Goal: Task Accomplishment & Management: Manage account settings

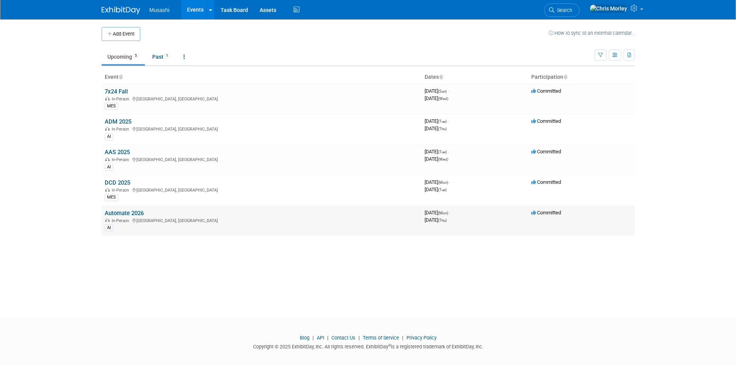
click at [127, 213] on link "Automate 2026" at bounding box center [124, 213] width 39 height 7
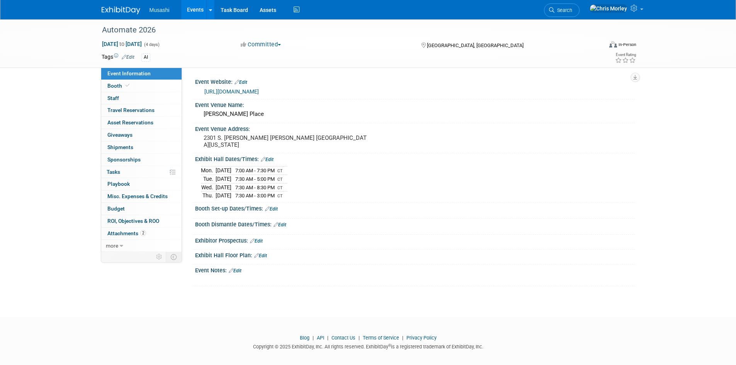
click at [274, 208] on link "Edit" at bounding box center [271, 208] width 13 height 5
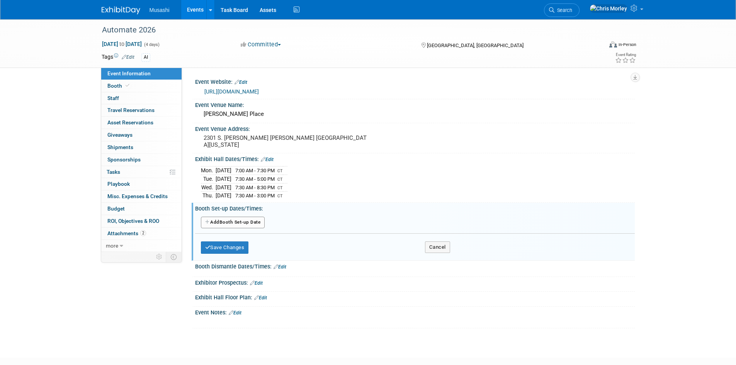
click at [233, 221] on button "Add Another Booth Set-up Date" at bounding box center [233, 223] width 64 height 12
select select "5"
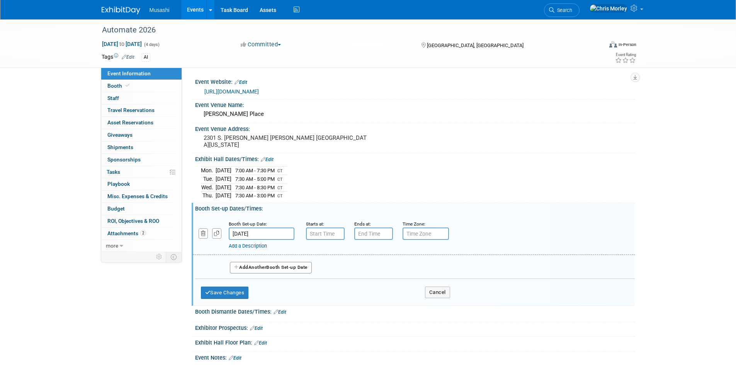
click at [274, 230] on input "Jun 22, 2026" at bounding box center [262, 234] width 66 height 12
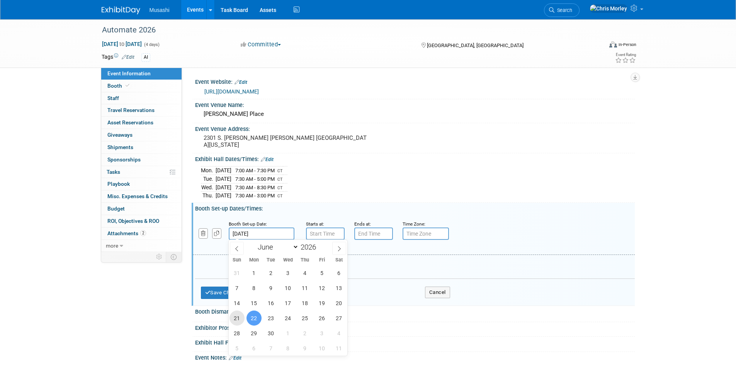
drag, startPoint x: 233, startPoint y: 316, endPoint x: 244, endPoint y: 305, distance: 15.6
click at [233, 317] on span "21" at bounding box center [236, 318] width 15 height 15
type input "Jun 21, 2026"
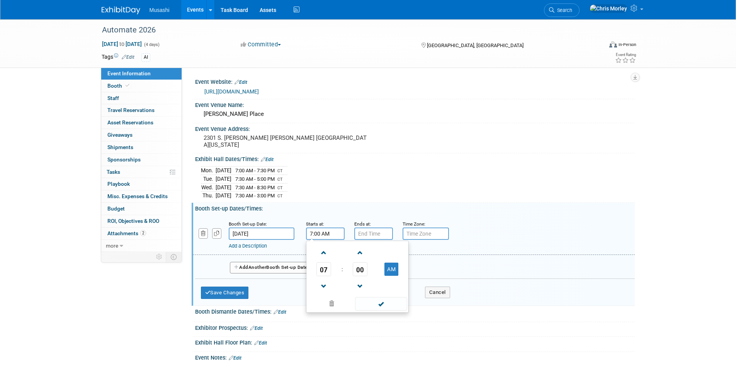
click at [325, 233] on input "7:00 AM" at bounding box center [325, 234] width 39 height 12
click at [314, 233] on input "7:00 AM" at bounding box center [325, 234] width 39 height 12
click at [311, 231] on input "7:00 AM" at bounding box center [325, 234] width 39 height 12
click at [312, 231] on input "7:00 AM" at bounding box center [325, 234] width 39 height 12
type input "8:00 AM"
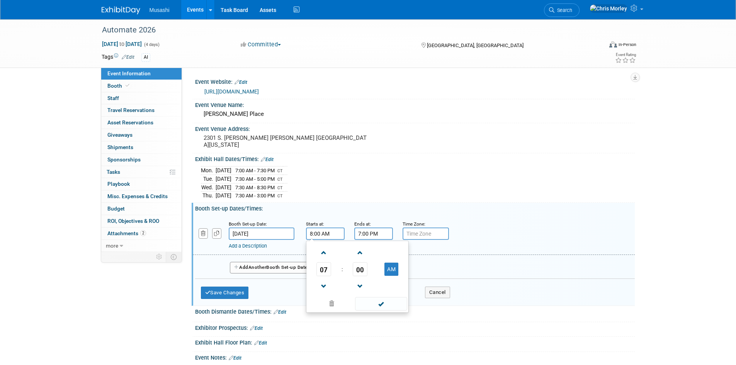
click at [385, 233] on input "7:00 PM" at bounding box center [373, 234] width 39 height 12
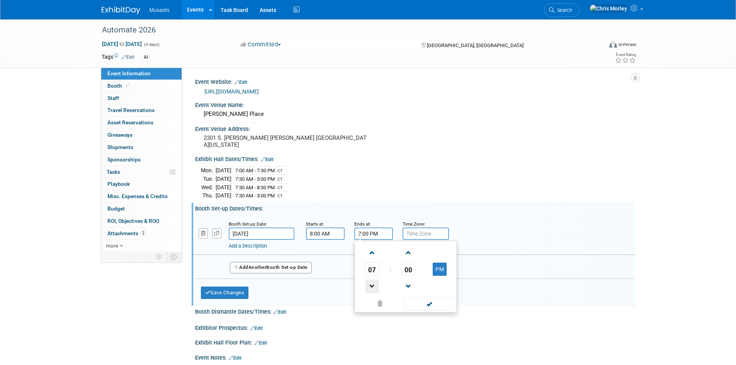
click at [370, 281] on span at bounding box center [372, 287] width 14 height 14
click at [369, 255] on span at bounding box center [372, 253] width 14 height 14
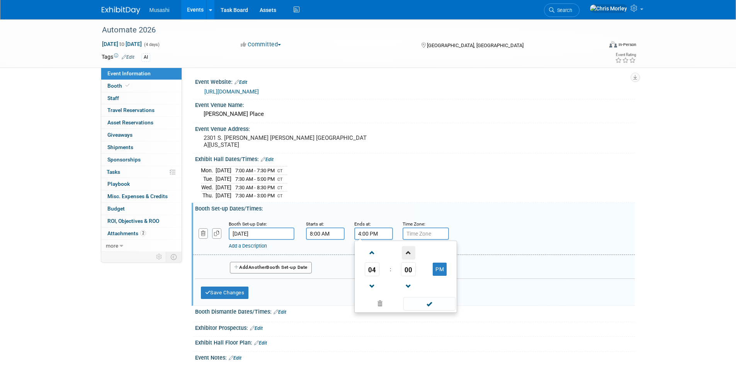
click at [409, 251] on span at bounding box center [409, 253] width 14 height 14
click at [407, 268] on span "03" at bounding box center [408, 269] width 15 height 14
click at [423, 273] on td "30" at bounding box center [418, 273] width 25 height 21
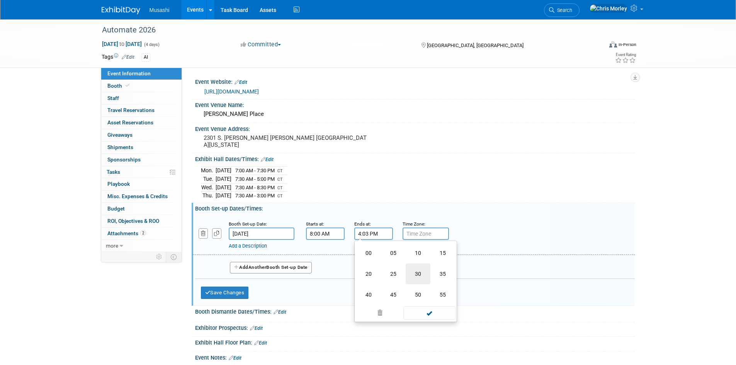
type input "4:30 PM"
click at [430, 307] on span at bounding box center [429, 304] width 52 height 14
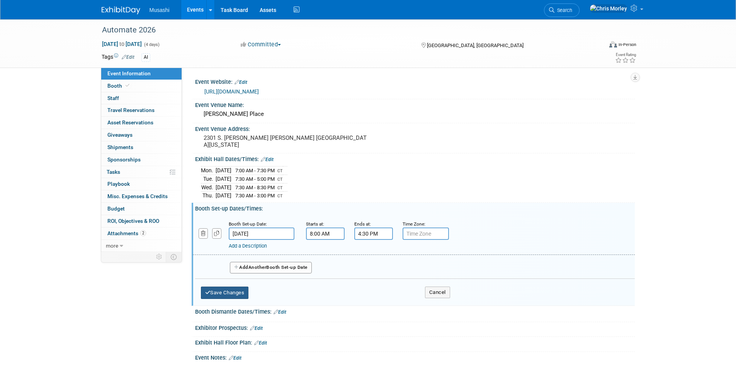
click at [216, 290] on button "Save Changes" at bounding box center [225, 293] width 48 height 12
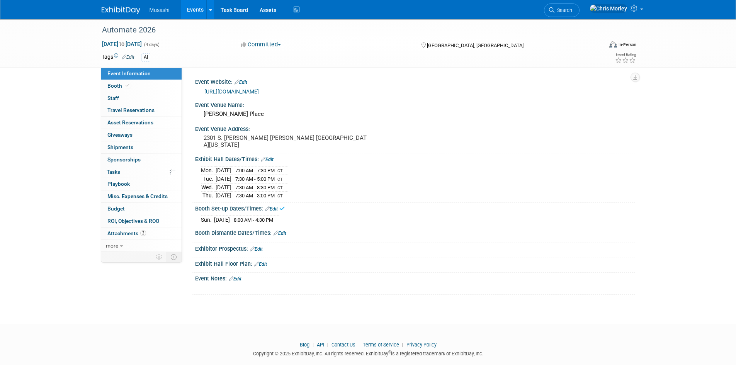
click at [274, 206] on link "Edit" at bounding box center [271, 208] width 13 height 5
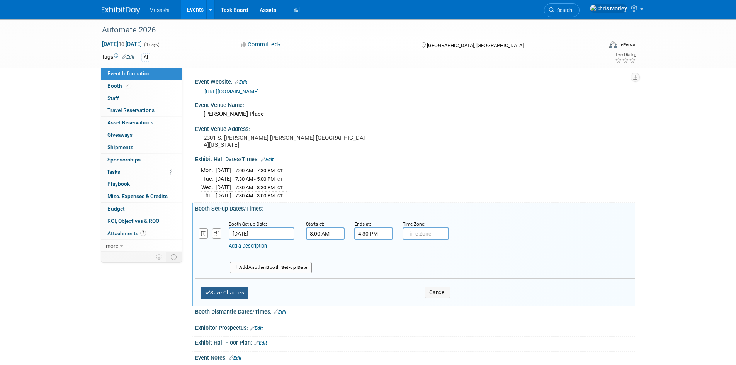
click at [229, 292] on button "Save Changes" at bounding box center [225, 293] width 48 height 12
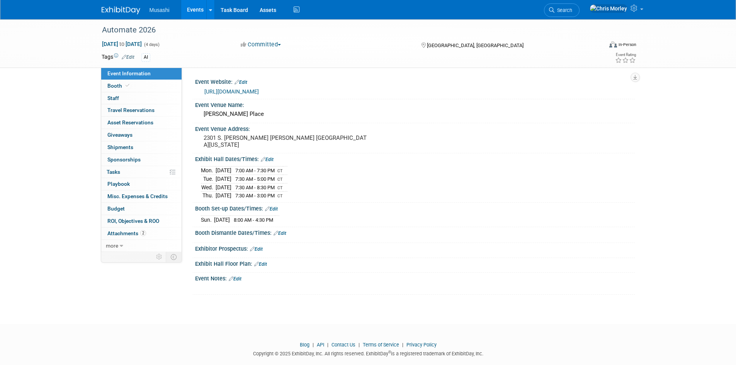
click at [276, 209] on link "Edit" at bounding box center [271, 208] width 13 height 5
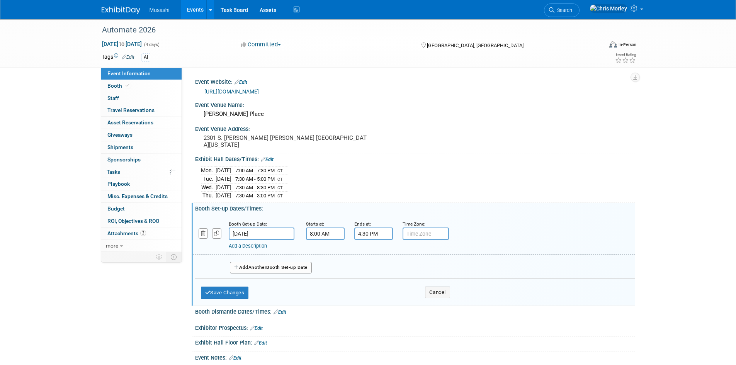
click at [278, 265] on button "Add Another Booth Set-up Date" at bounding box center [271, 268] width 82 height 12
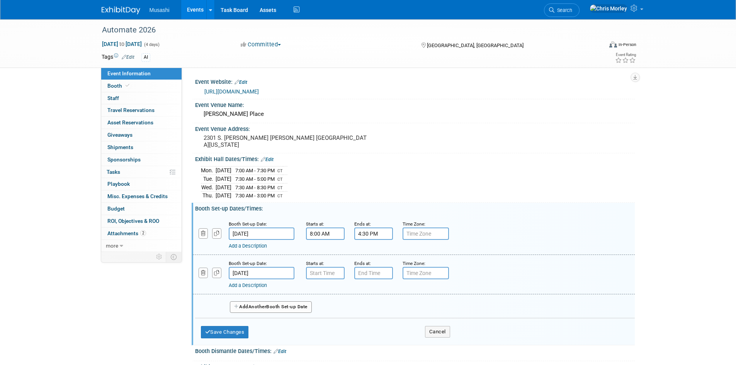
click at [268, 270] on input "Jun 22, 2026" at bounding box center [262, 273] width 66 height 12
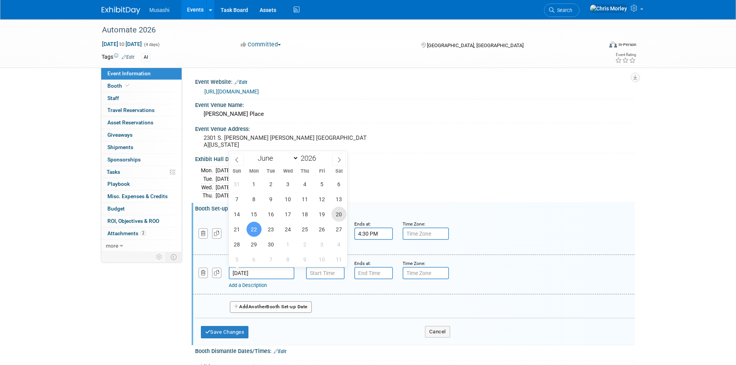
click at [338, 216] on span "20" at bounding box center [338, 214] width 15 height 15
type input "Jun 20, 2026"
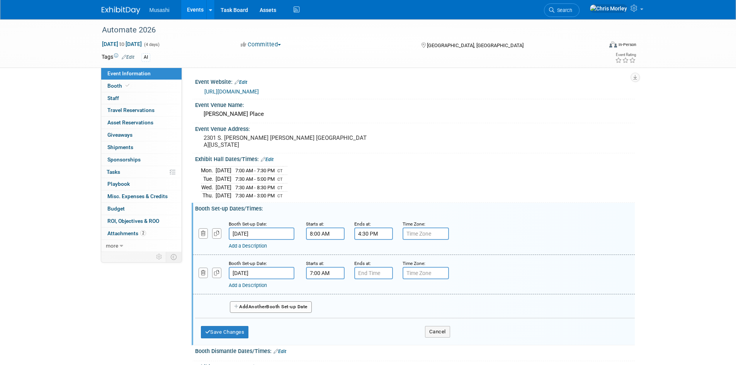
click at [319, 276] on input "7:00 AM" at bounding box center [325, 273] width 39 height 12
click at [329, 290] on span at bounding box center [324, 292] width 14 height 14
type input "8:00 AM"
click at [375, 270] on input "7:00 PM" at bounding box center [373, 273] width 39 height 12
click at [374, 325] on span at bounding box center [372, 326] width 14 height 14
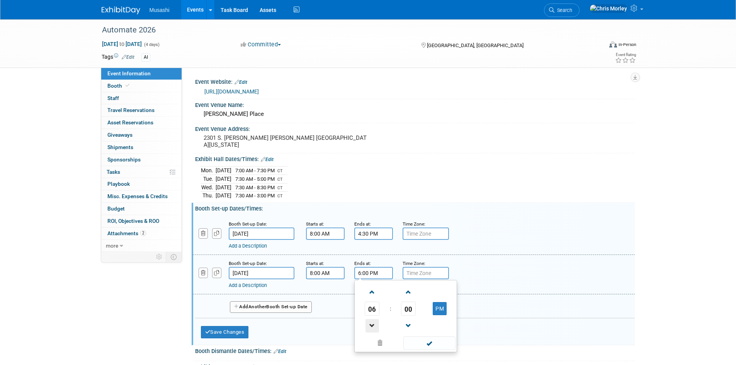
click at [374, 325] on span at bounding box center [372, 326] width 14 height 14
click at [408, 309] on span "00" at bounding box center [408, 309] width 15 height 14
click at [415, 311] on td "30" at bounding box center [418, 313] width 25 height 21
type input "4:30 PM"
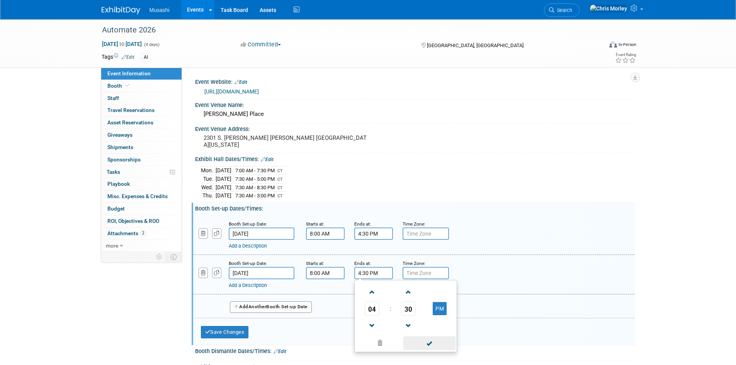
click at [421, 338] on span at bounding box center [429, 343] width 52 height 14
click at [280, 307] on button "Add Another Booth Set-up Date" at bounding box center [271, 307] width 82 height 12
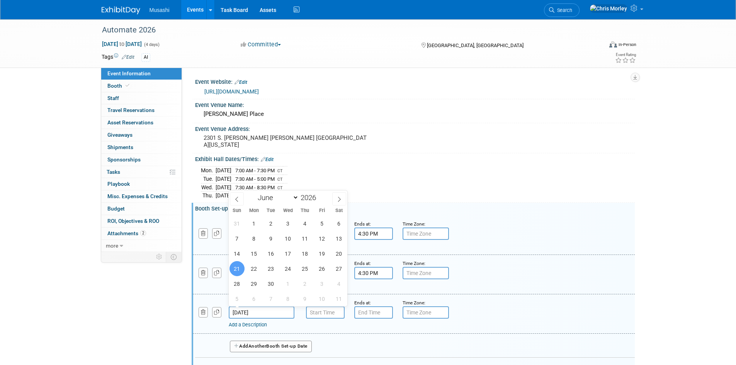
click at [277, 309] on input "Jun 21, 2026" at bounding box center [262, 312] width 66 height 12
click at [323, 255] on span "19" at bounding box center [321, 253] width 15 height 15
type input "Jun 19, 2026"
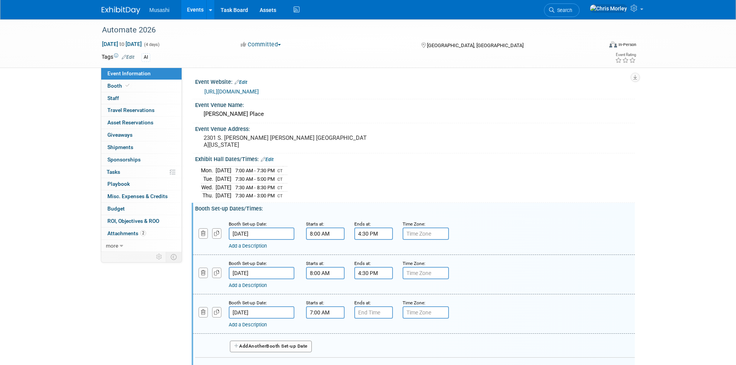
click at [322, 314] on input "7:00 AM" at bounding box center [325, 312] width 39 height 12
click at [322, 334] on span at bounding box center [324, 332] width 14 height 14
type input "8:00 AM"
click at [377, 309] on input "text" at bounding box center [373, 312] width 39 height 12
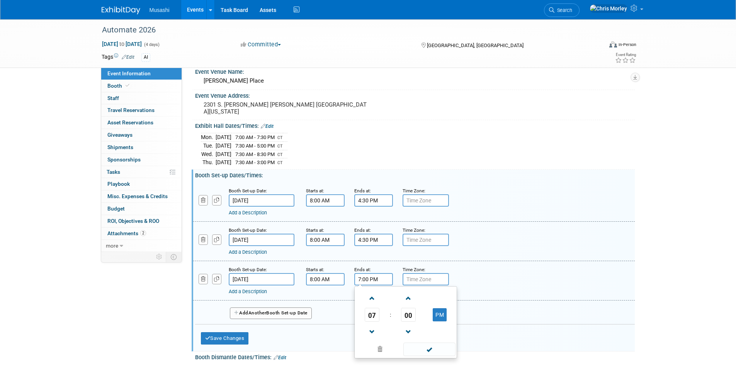
scroll to position [77, 0]
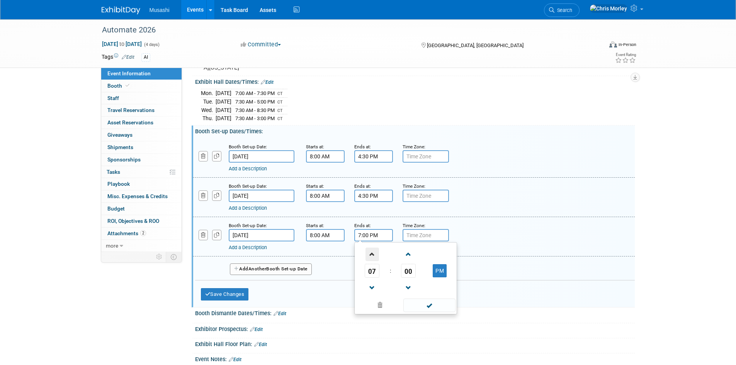
click at [371, 254] on span at bounding box center [372, 255] width 14 height 14
click at [412, 272] on span "00" at bounding box center [408, 271] width 15 height 14
click at [415, 276] on td "30" at bounding box center [418, 275] width 25 height 21
click at [419, 309] on span at bounding box center [429, 306] width 52 height 14
click at [375, 234] on input "8:30 PM" at bounding box center [373, 235] width 39 height 12
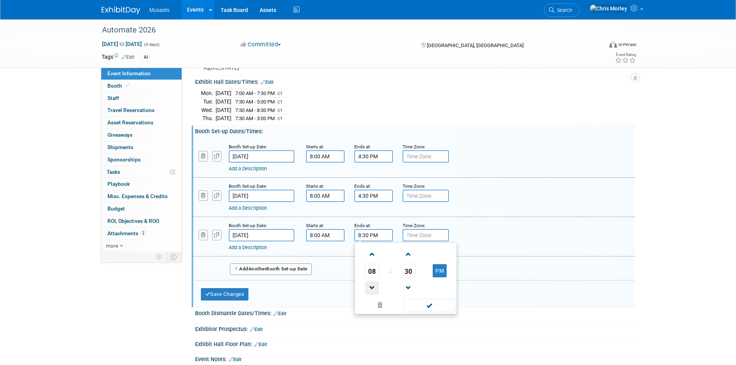
click at [370, 289] on span at bounding box center [372, 288] width 14 height 14
click at [373, 288] on span at bounding box center [372, 288] width 14 height 14
type input "4:30 PM"
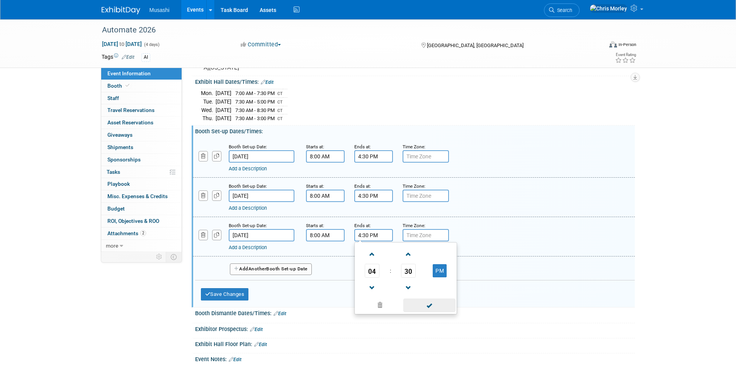
click at [429, 307] on span at bounding box center [429, 306] width 52 height 14
click at [254, 273] on button "Add Another Booth Set-up Date" at bounding box center [271, 269] width 82 height 12
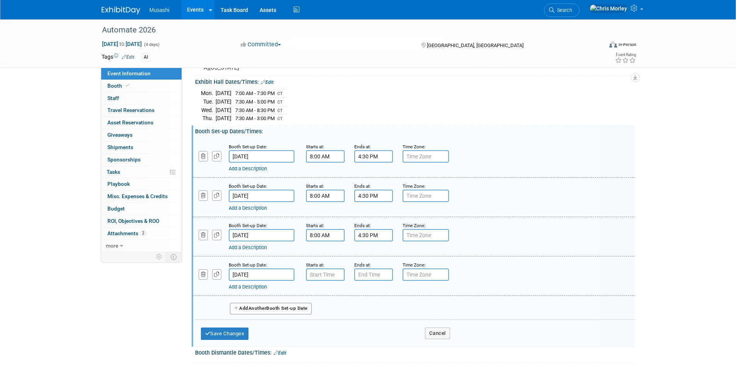
click at [260, 275] on input "Jun 20, 2026" at bounding box center [262, 274] width 66 height 12
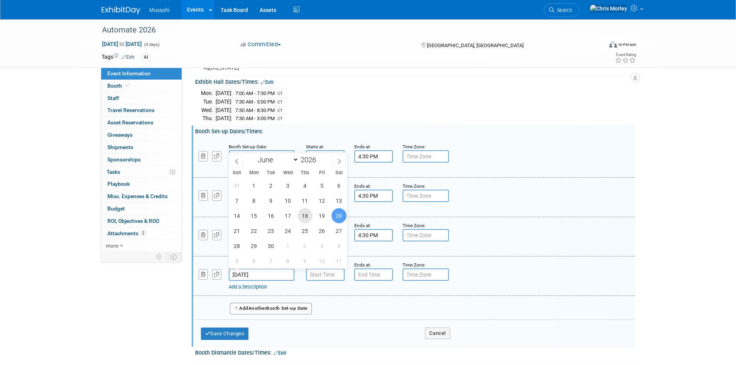
click at [308, 216] on span "18" at bounding box center [304, 215] width 15 height 15
type input "Jun 18, 2026"
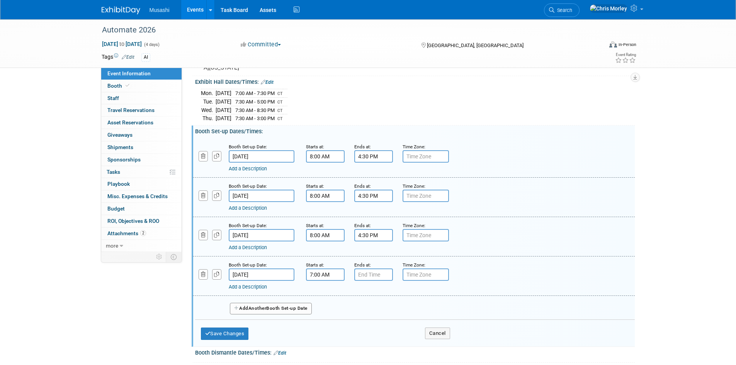
click at [319, 273] on input "7:00 AM" at bounding box center [325, 274] width 39 height 12
click at [320, 289] on span at bounding box center [324, 294] width 14 height 14
type input "8:00 AM"
click at [367, 267] on div "Ends at:" at bounding box center [372, 265] width 37 height 8
click at [369, 273] on input "7:00 PM" at bounding box center [373, 274] width 39 height 12
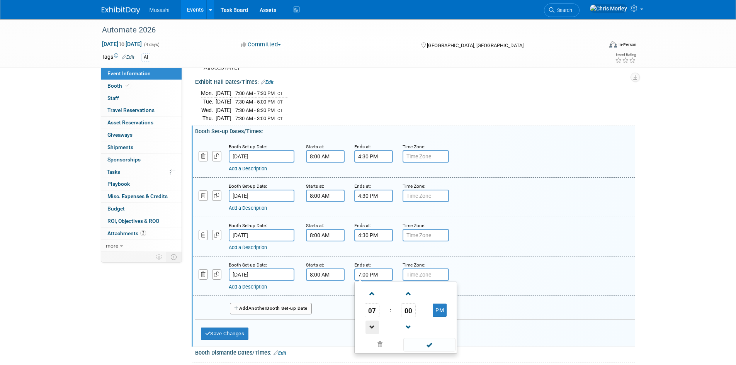
click at [370, 324] on span at bounding box center [372, 328] width 14 height 14
click at [371, 324] on span at bounding box center [372, 328] width 14 height 14
click at [410, 307] on span "00" at bounding box center [408, 310] width 15 height 14
click at [420, 313] on td "30" at bounding box center [418, 314] width 25 height 21
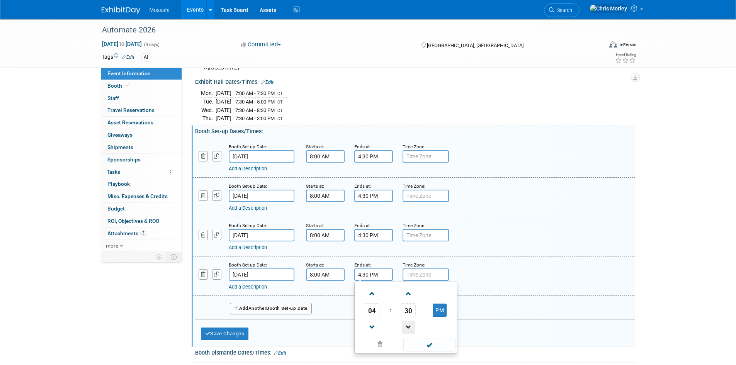
click at [414, 331] on span at bounding box center [409, 328] width 14 height 14
click at [405, 298] on span at bounding box center [409, 294] width 14 height 14
type input "4:30 PM"
click at [421, 353] on div "Booth Dismantle Dates/Times: Edit" at bounding box center [415, 352] width 440 height 10
click at [267, 304] on button "Add Another Booth Set-up Date" at bounding box center [271, 309] width 82 height 12
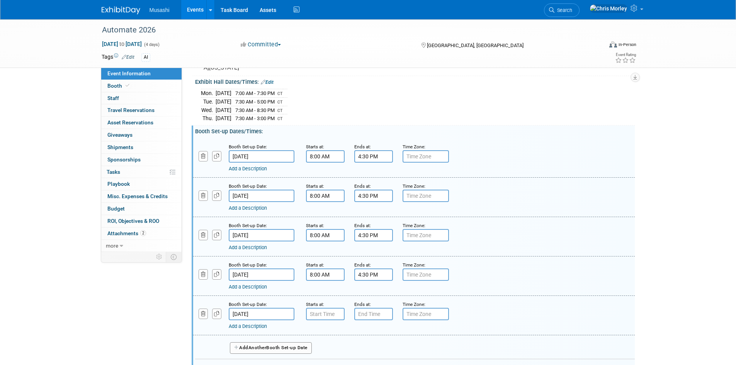
click at [259, 317] on input "Jun 19, 2026" at bounding box center [262, 314] width 66 height 12
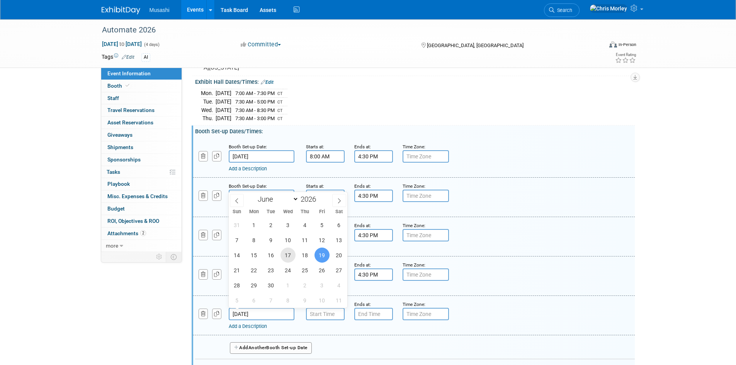
click at [287, 255] on span "17" at bounding box center [287, 255] width 15 height 15
type input "Jun 17, 2026"
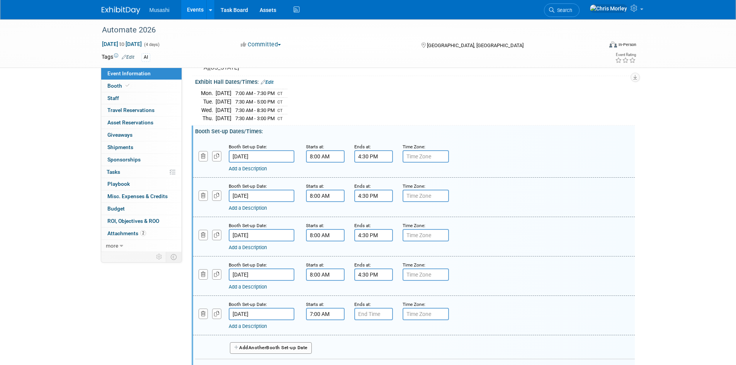
click at [333, 314] on input "7:00 AM" at bounding box center [325, 314] width 39 height 12
click at [326, 336] on span at bounding box center [324, 333] width 14 height 14
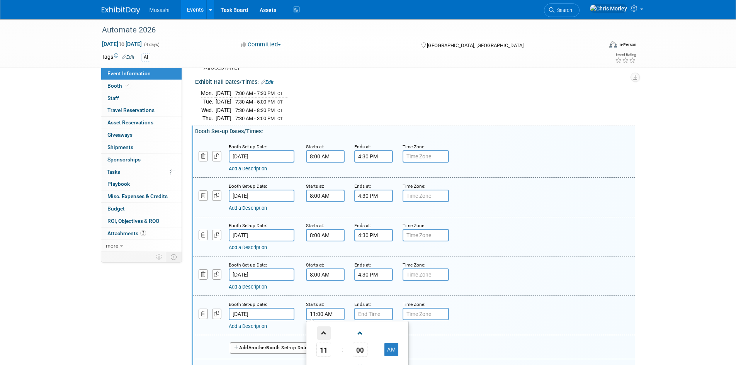
click at [326, 336] on span at bounding box center [324, 333] width 14 height 14
type input "12:00 PM"
click at [381, 318] on input "7:00 PM" at bounding box center [373, 314] width 39 height 12
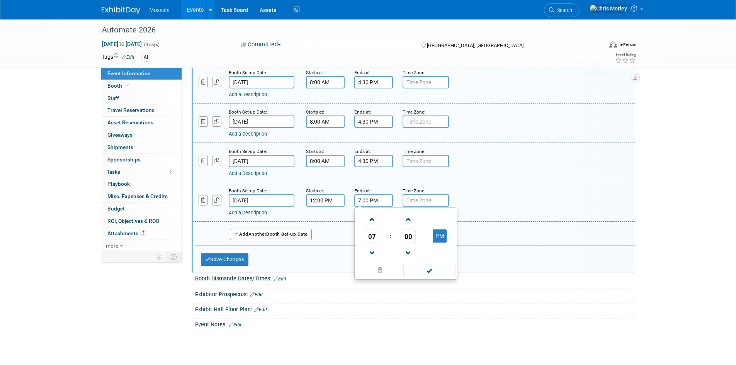
scroll to position [193, 0]
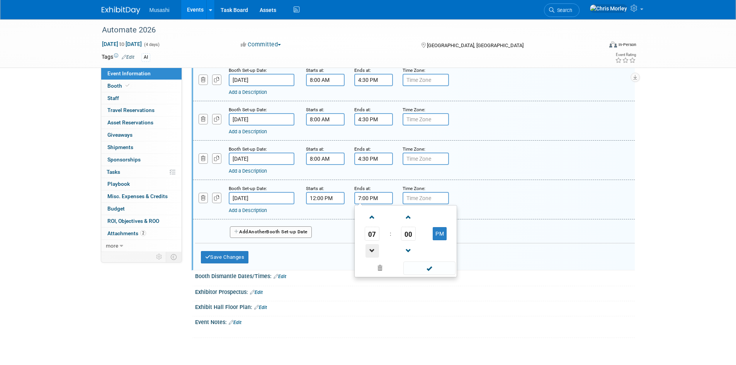
click at [370, 245] on span at bounding box center [372, 251] width 14 height 14
click at [370, 219] on span at bounding box center [372, 218] width 14 height 14
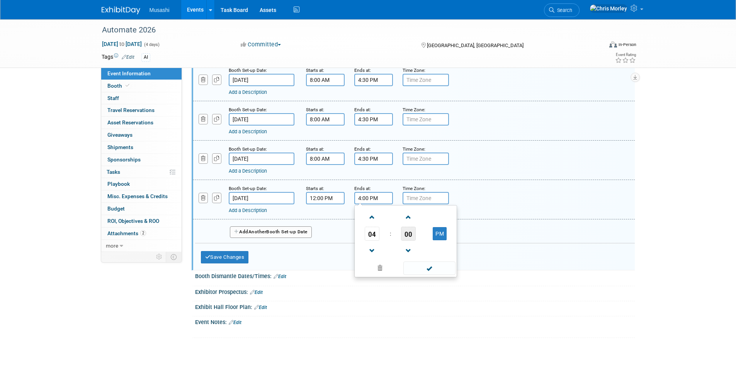
click at [407, 236] on span "00" at bounding box center [408, 234] width 15 height 14
click at [415, 239] on td "30" at bounding box center [418, 238] width 25 height 21
type input "4:30 PM"
click at [418, 262] on span at bounding box center [429, 269] width 52 height 14
click at [229, 256] on button "Save Changes" at bounding box center [225, 257] width 48 height 12
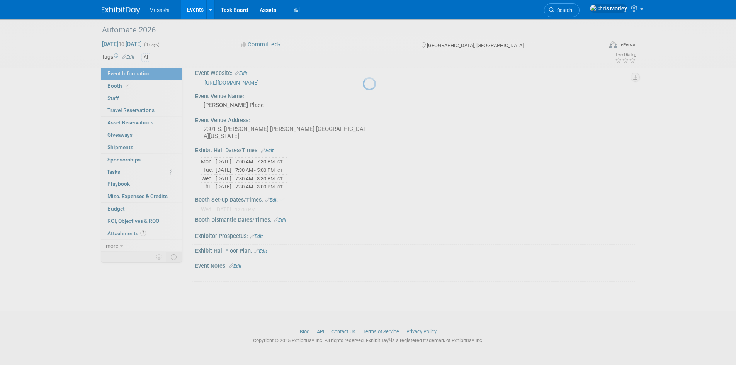
scroll to position [6, 0]
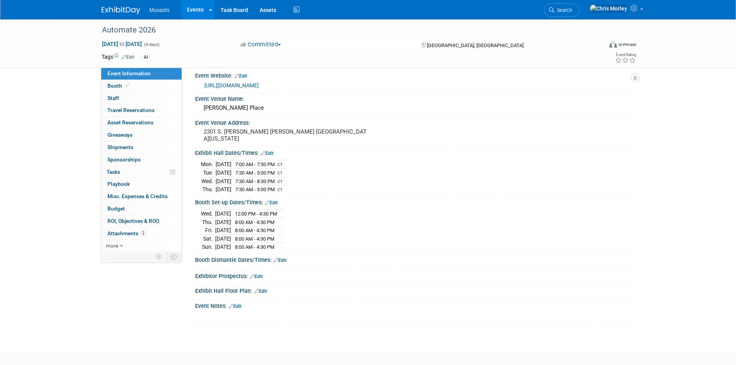
click at [282, 258] on link "Edit" at bounding box center [279, 260] width 13 height 5
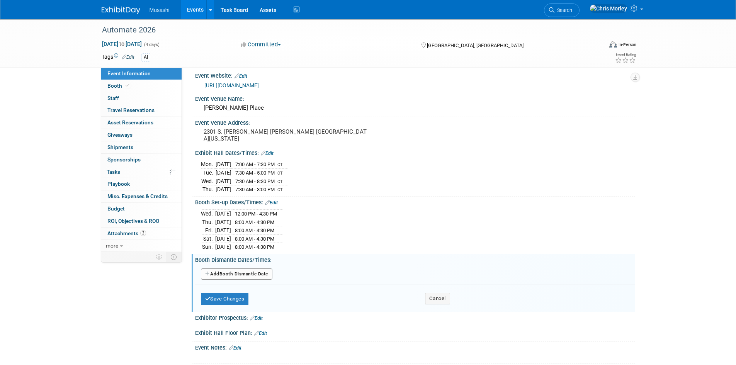
click at [246, 270] on button "Add Another Booth Dismantle Date" at bounding box center [236, 274] width 71 height 12
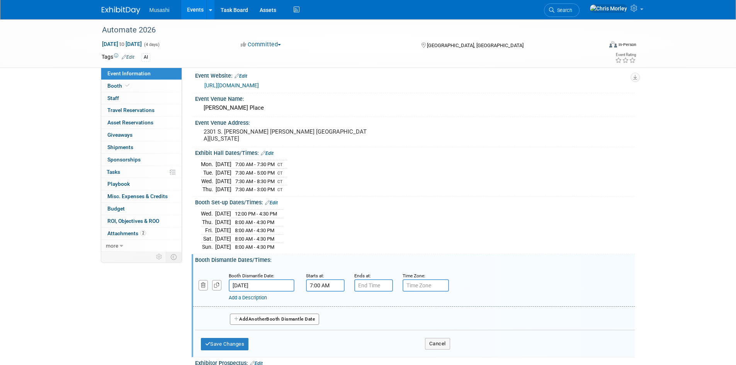
click at [336, 285] on input "7:00 AM" at bounding box center [325, 285] width 39 height 12
click at [327, 302] on span at bounding box center [324, 305] width 14 height 14
click at [321, 332] on span at bounding box center [324, 338] width 14 height 14
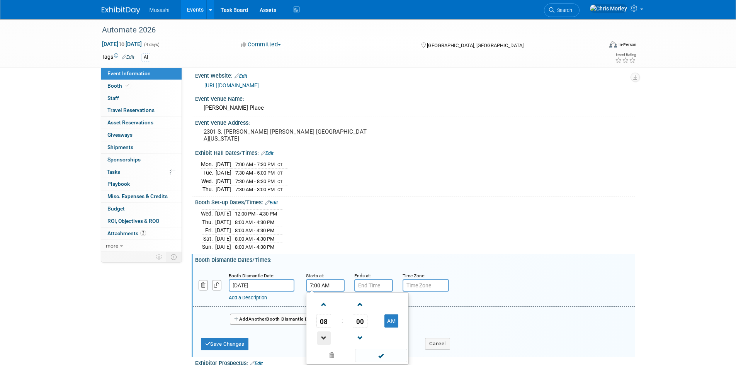
click at [321, 332] on span at bounding box center [324, 338] width 14 height 14
click at [325, 337] on span at bounding box center [324, 338] width 14 height 14
click at [397, 316] on button "AM" at bounding box center [391, 320] width 14 height 13
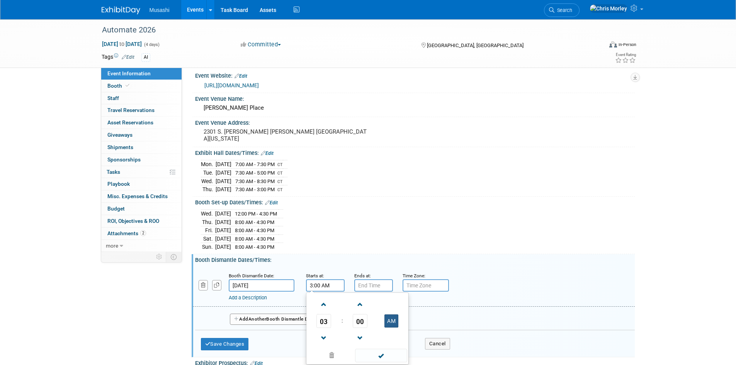
type input "3:00 PM"
click at [394, 350] on span at bounding box center [381, 356] width 52 height 14
click at [382, 279] on input "7:00 PM" at bounding box center [373, 285] width 39 height 12
click at [373, 298] on span at bounding box center [372, 305] width 14 height 14
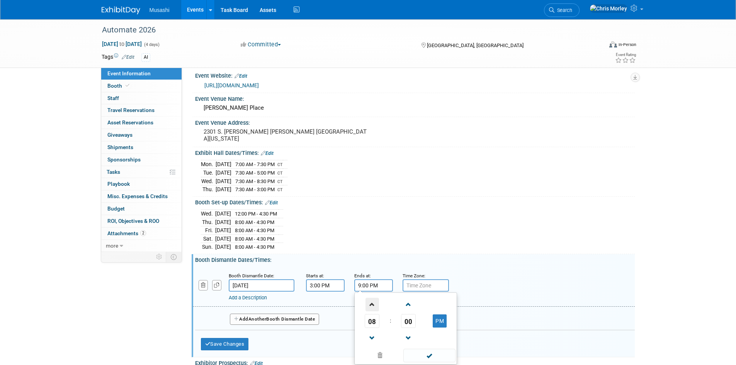
click at [373, 298] on span at bounding box center [372, 305] width 14 height 14
type input "10:00 PM"
click at [419, 352] on span at bounding box center [429, 356] width 52 height 14
click at [254, 321] on button "Add Another Booth Dismantle Date" at bounding box center [275, 320] width 90 height 12
select select "5"
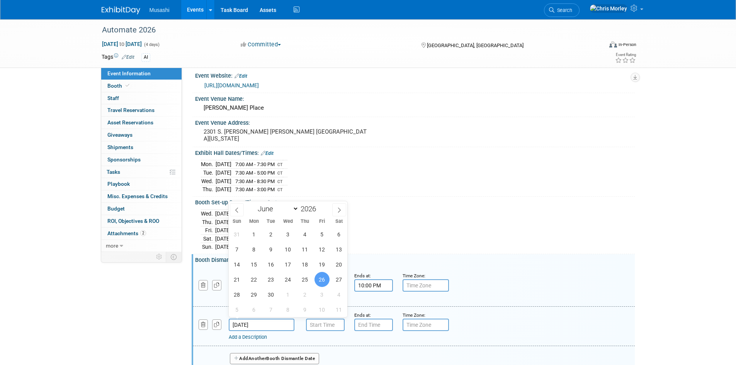
click at [270, 323] on input "Jun 26, 2026" at bounding box center [262, 325] width 66 height 12
click at [340, 324] on input "7:00 AM" at bounding box center [325, 325] width 39 height 12
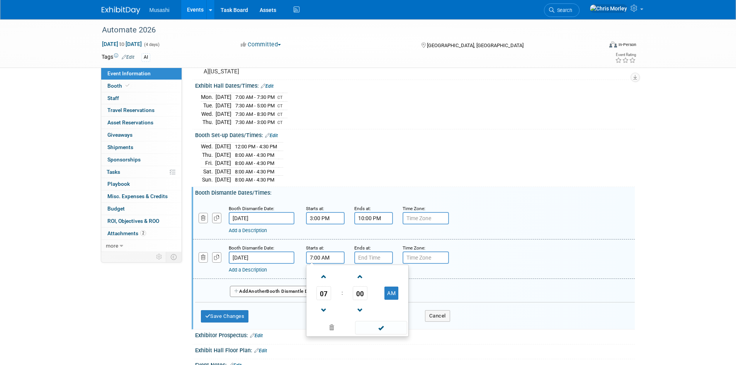
scroll to position [83, 0]
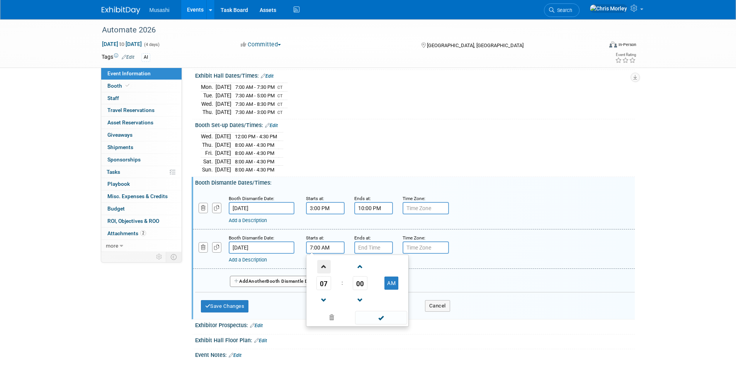
click at [322, 262] on span at bounding box center [324, 267] width 14 height 14
type input "8:00 AM"
click at [368, 245] on input "7:00 PM" at bounding box center [373, 247] width 39 height 12
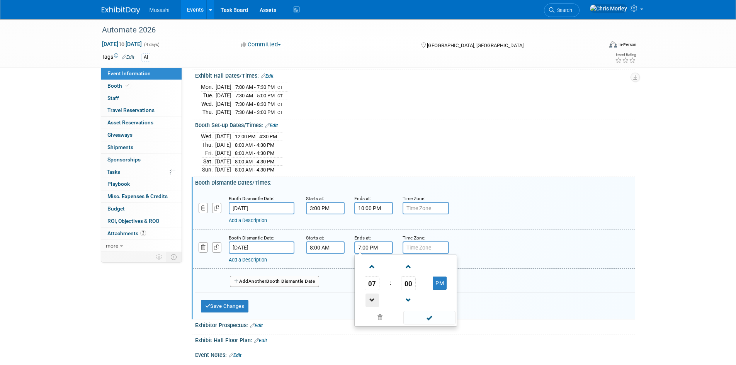
click at [374, 297] on span at bounding box center [372, 301] width 14 height 14
click at [408, 285] on span "00" at bounding box center [408, 283] width 15 height 14
click at [411, 285] on td "30" at bounding box center [418, 287] width 25 height 21
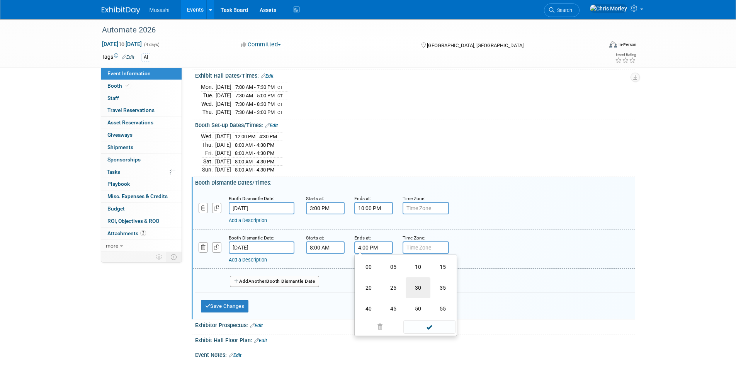
type input "4:30 PM"
click at [416, 317] on span at bounding box center [429, 318] width 52 height 14
click at [253, 282] on button "Add Another Booth Dismantle Date" at bounding box center [275, 282] width 90 height 12
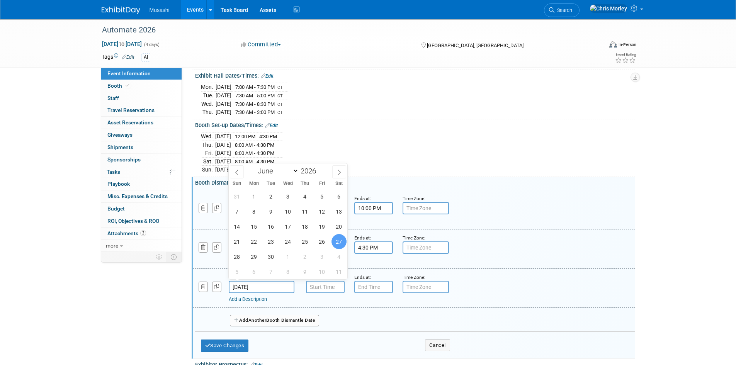
click at [252, 281] on input "Jun 27, 2026" at bounding box center [262, 287] width 66 height 12
click at [278, 287] on input "Jun 27, 2026" at bounding box center [262, 287] width 66 height 12
click at [328, 284] on input "7:00 AM" at bounding box center [325, 287] width 39 height 12
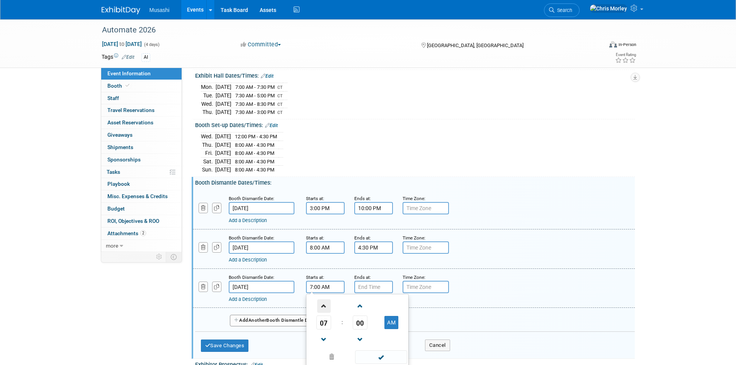
click at [323, 303] on span at bounding box center [324, 306] width 14 height 14
type input "8:00 AM"
click at [372, 286] on input "7:00 PM" at bounding box center [373, 287] width 39 height 12
click at [374, 330] on link at bounding box center [372, 339] width 15 height 20
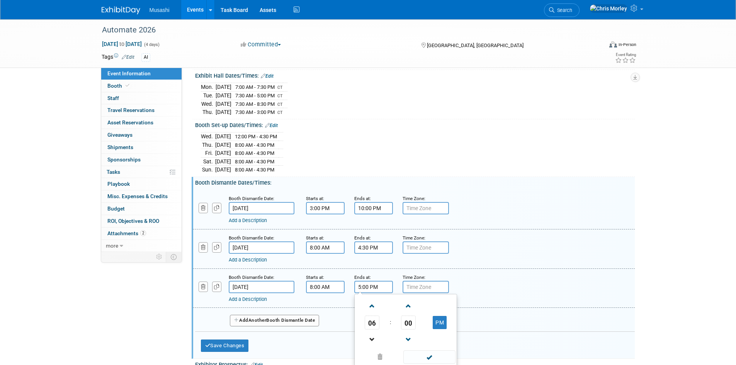
click at [374, 330] on link at bounding box center [372, 339] width 15 height 20
click at [411, 317] on span "00" at bounding box center [408, 323] width 15 height 14
click at [415, 323] on td "30" at bounding box center [418, 327] width 25 height 21
type input "4:30 PM"
click at [437, 358] on span at bounding box center [429, 357] width 52 height 14
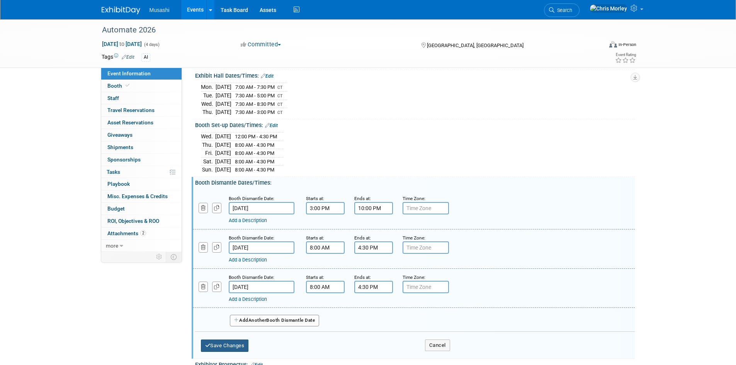
click at [215, 344] on button "Save Changes" at bounding box center [225, 346] width 48 height 12
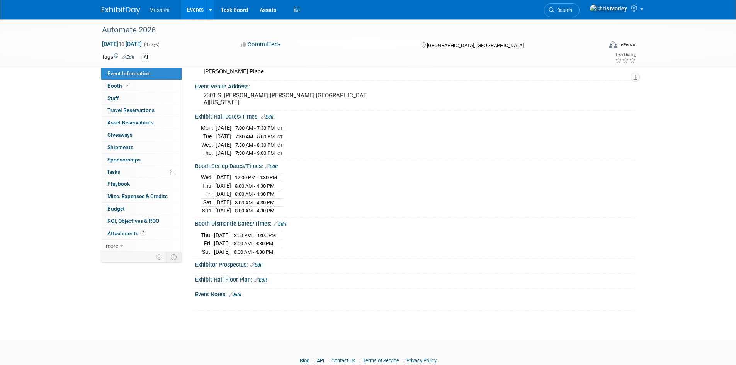
click at [273, 251] on span "8:00 AM - 4:30 PM" at bounding box center [253, 252] width 39 height 6
click at [217, 248] on td "Jun 27, 2026" at bounding box center [222, 252] width 16 height 8
click at [286, 222] on link "Edit" at bounding box center [279, 223] width 13 height 5
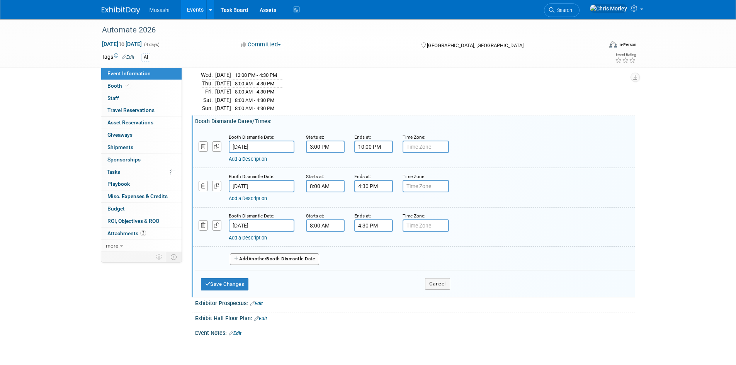
scroll to position [158, 0]
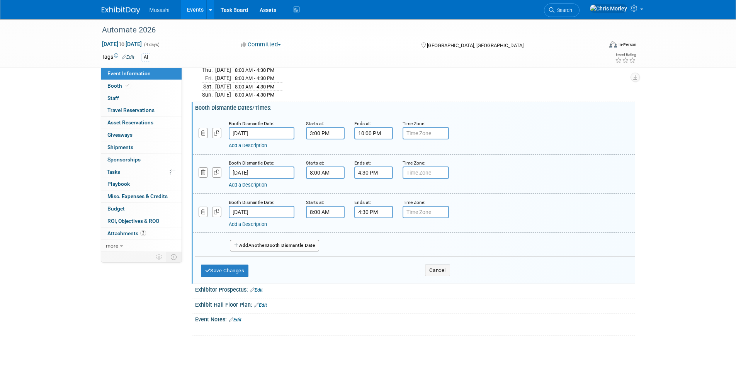
click at [253, 221] on link "Add a Description" at bounding box center [248, 224] width 38 height 6
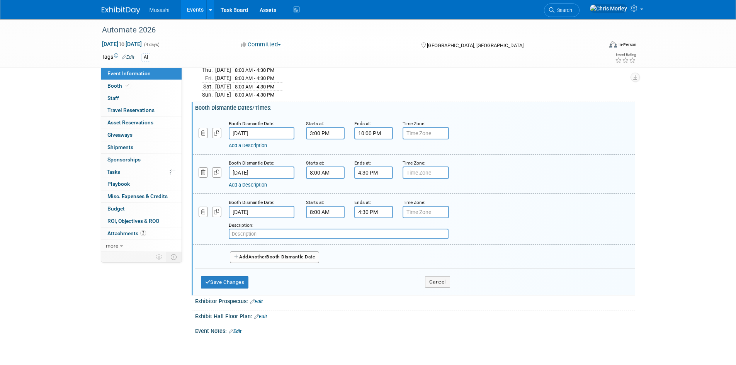
click at [273, 230] on input "text" at bounding box center [339, 234] width 220 height 11
type input "All exhibitors must be removed by 4:30 PM"
click at [219, 280] on button "Save Changes" at bounding box center [225, 282] width 48 height 12
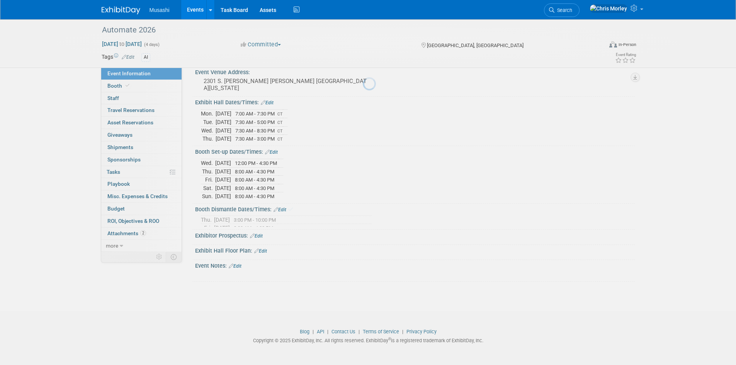
scroll to position [42, 0]
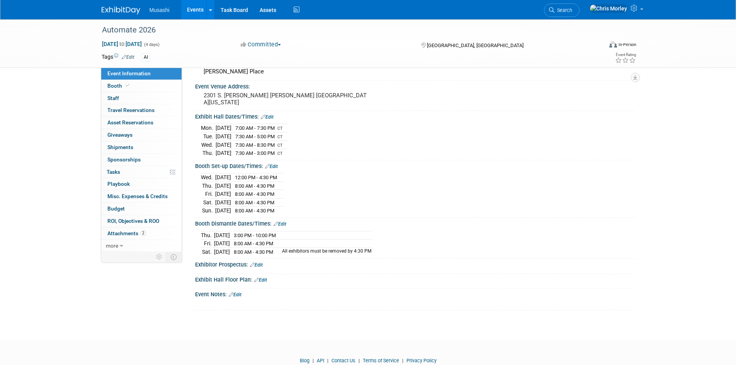
click at [256, 262] on link "Edit" at bounding box center [256, 264] width 13 height 5
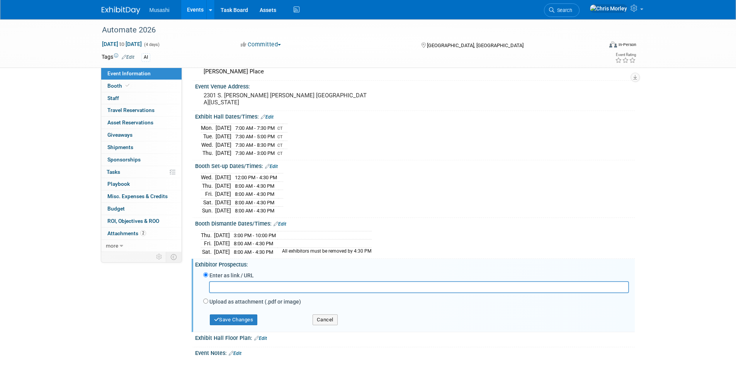
click at [263, 284] on input "text" at bounding box center [419, 287] width 420 height 12
type input "https://ordering.ges.com/071602395"
click at [248, 317] on button "Save Changes" at bounding box center [234, 319] width 48 height 11
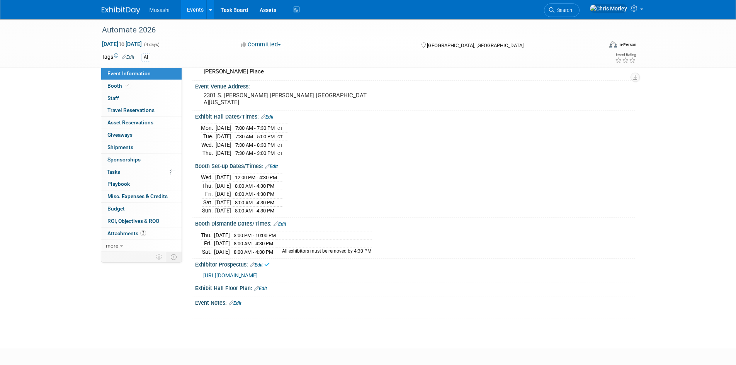
click at [250, 330] on div "Automate 2026 Jun 22, 2026 to Jun 25, 2026 (4 days) Jun 22, 2026 to Jun 25, 202…" at bounding box center [368, 156] width 736 height 358
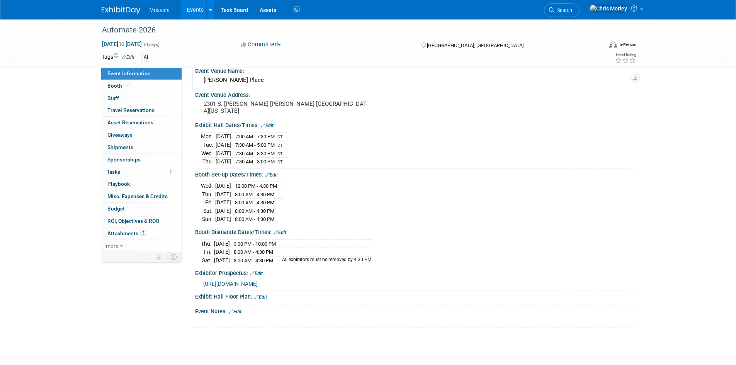
scroll to position [0, 0]
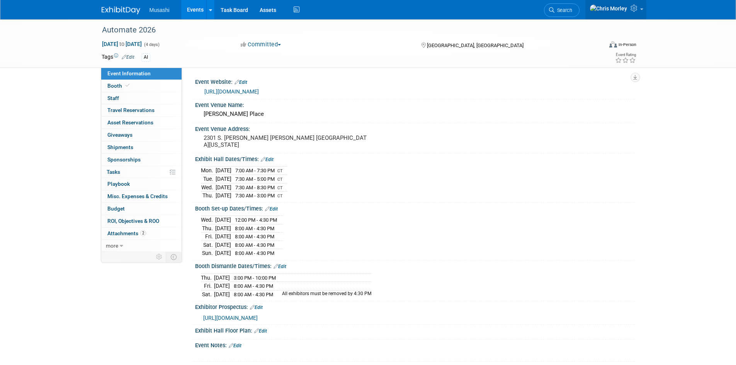
click at [621, 10] on img at bounding box center [608, 8] width 38 height 8
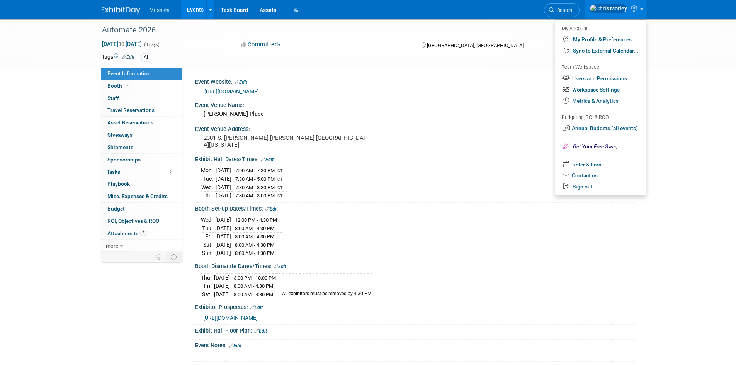
click at [621, 10] on img at bounding box center [608, 8] width 38 height 8
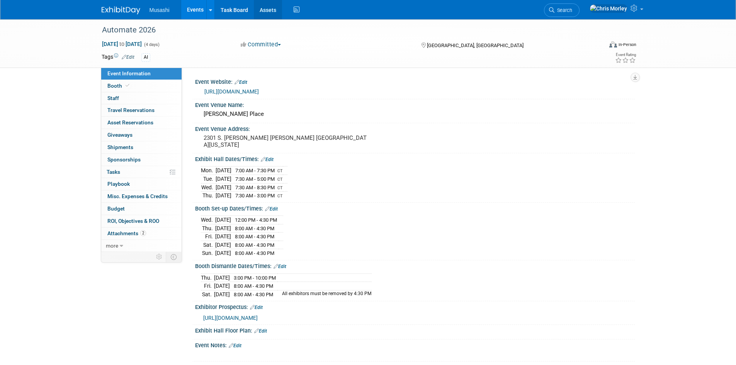
click at [254, 8] on link "Assets" at bounding box center [268, 9] width 28 height 19
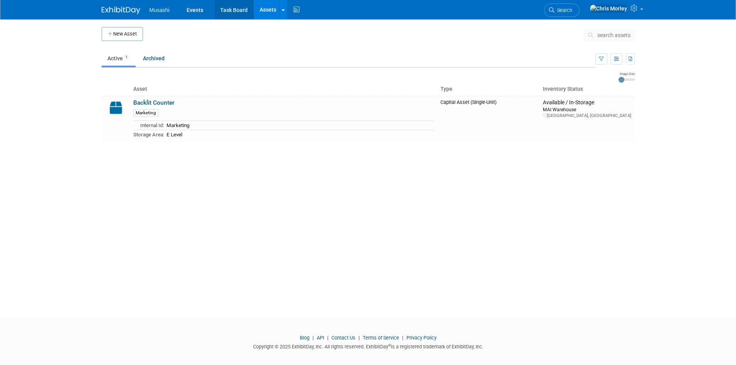
click at [236, 10] on link "Task Board" at bounding box center [233, 9] width 39 height 19
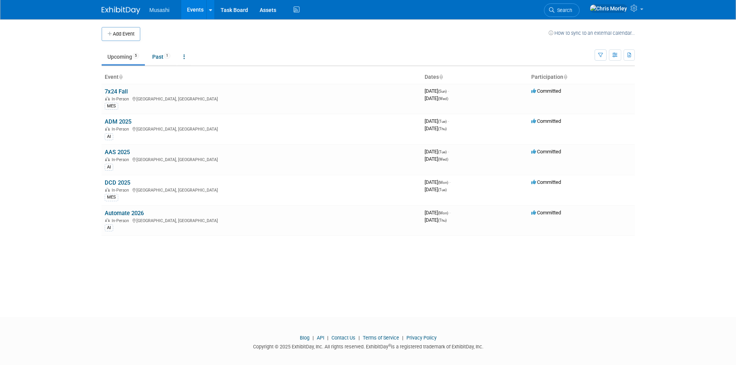
scroll to position [3, 0]
